Goal: Check status

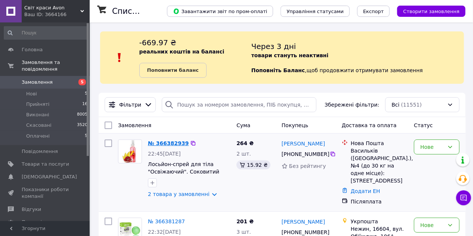
click at [179, 142] on link "№ 366382939" at bounding box center [168, 143] width 41 height 6
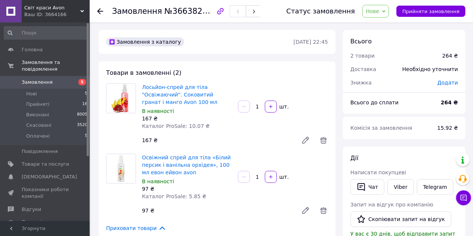
click at [100, 12] on icon at bounding box center [100, 11] width 6 height 6
